Goal: Find specific page/section: Find specific page/section

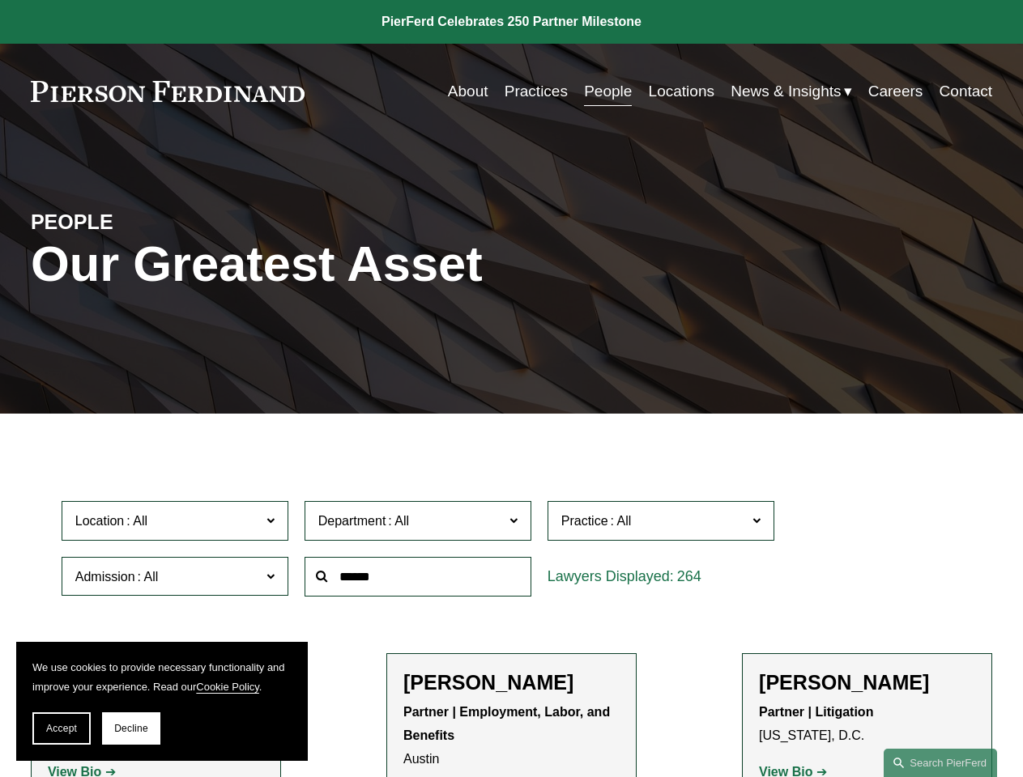
click at [62, 729] on span "Accept" at bounding box center [61, 728] width 31 height 11
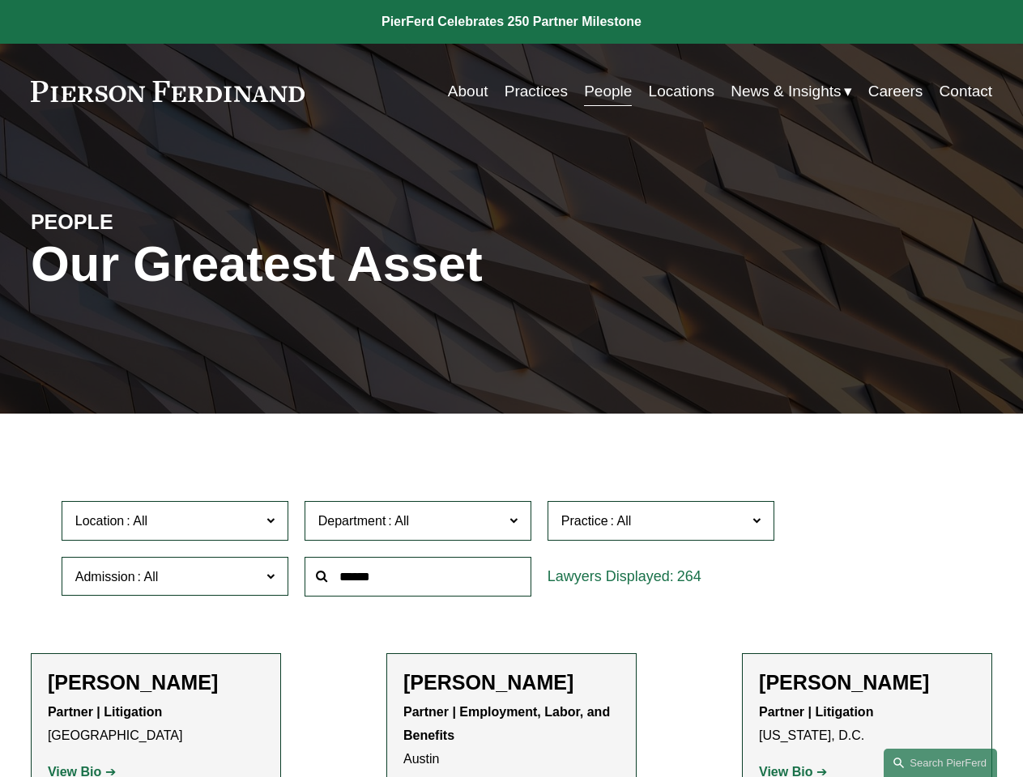
click at [131, 729] on p "Partner | Litigation [GEOGRAPHIC_DATA]" at bounding box center [156, 724] width 216 height 47
click at [511, 605] on div at bounding box center [417, 577] width 243 height 56
click at [511, 549] on div "Department All Corporate Employment, Labor, and Benefits Intellectual Property …" at bounding box center [417, 521] width 243 height 56
click at [176, 525] on span "Location" at bounding box center [167, 521] width 185 height 22
click at [419, 525] on span "Department" at bounding box center [410, 521] width 185 height 22
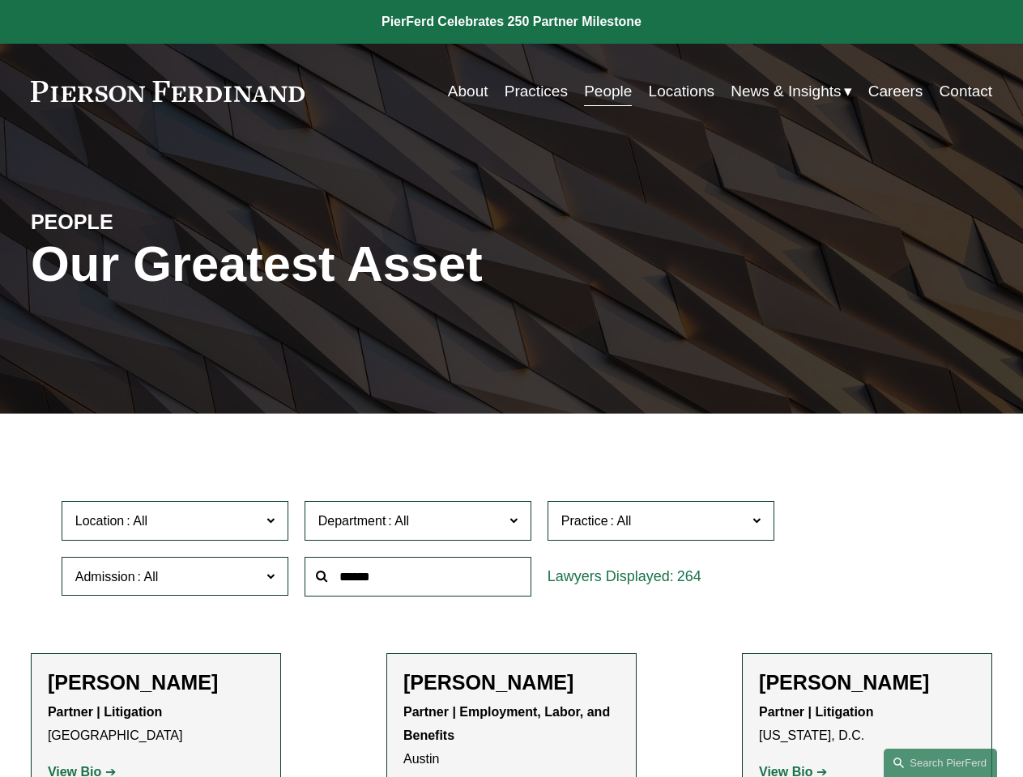
click at [662, 525] on span "Practice" at bounding box center [653, 521] width 185 height 22
click at [0, 0] on link "All" at bounding box center [0, 0] width 0 height 0
click at [419, 581] on input "text" at bounding box center [418, 577] width 227 height 40
